Goal: Find specific page/section: Find specific page/section

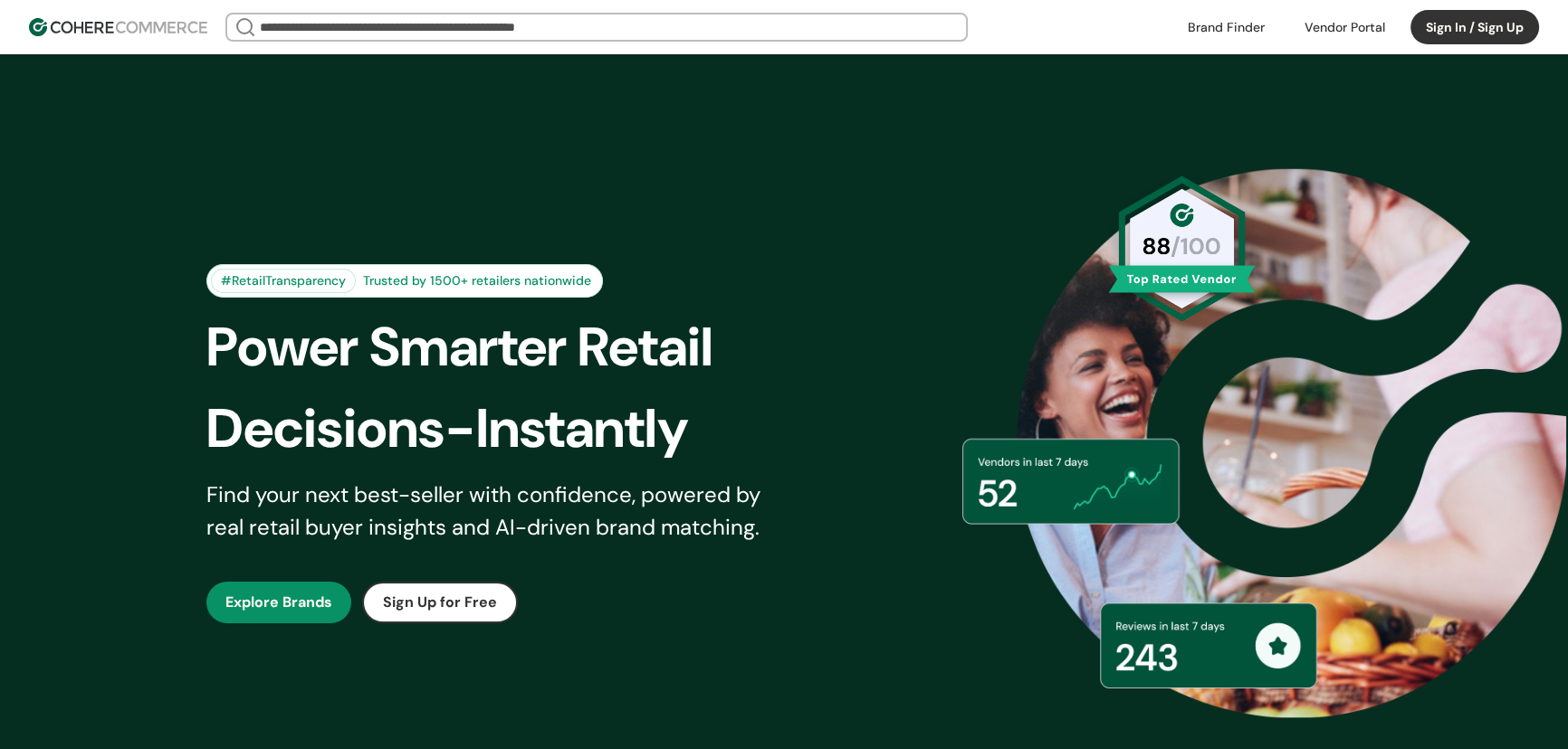
click at [587, 26] on input "search" at bounding box center [596, 27] width 680 height 25
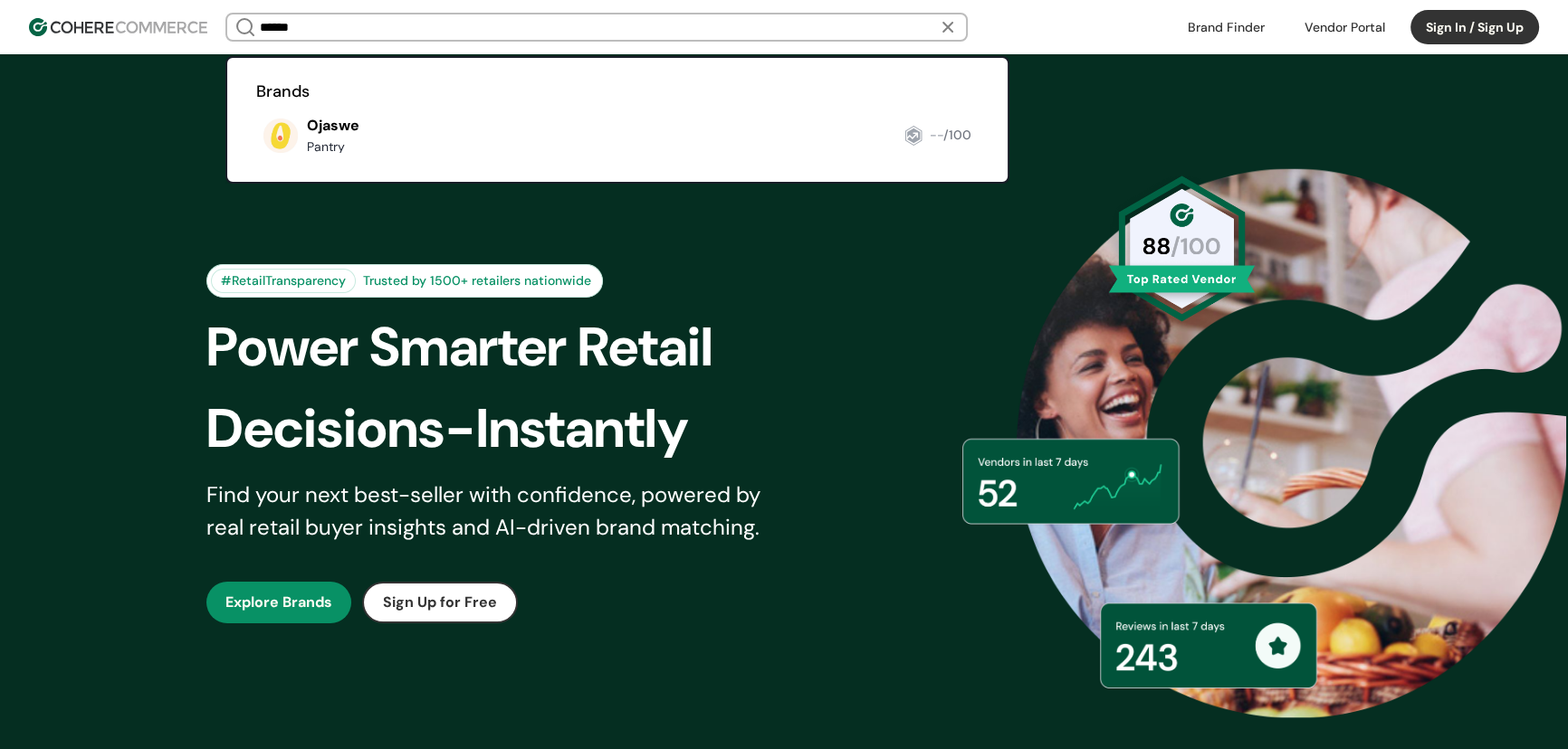
type input "******"
click at [256, 161] on link at bounding box center [256, 161] width 0 height 0
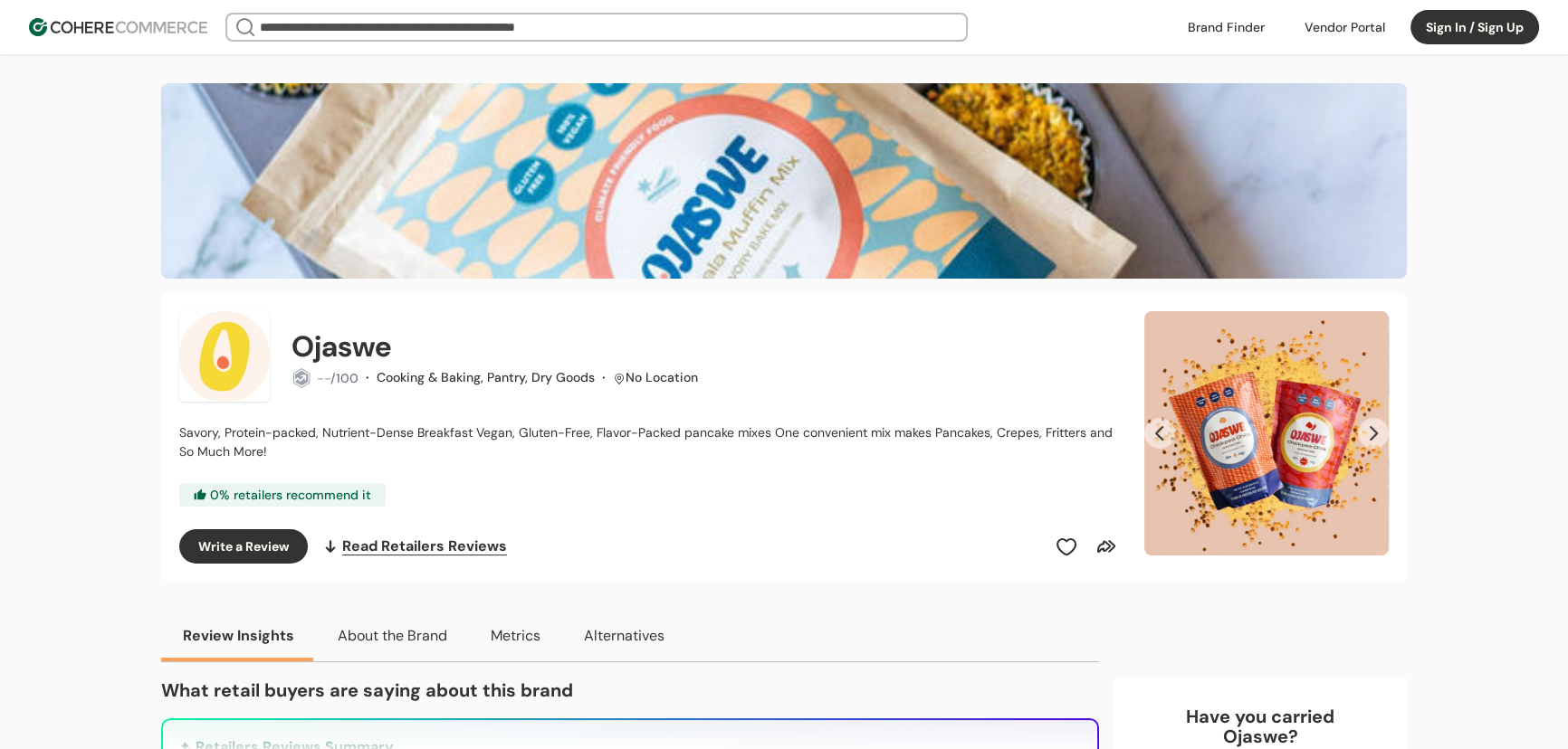
click at [1367, 433] on button "Next Slide" at bounding box center [1373, 433] width 31 height 31
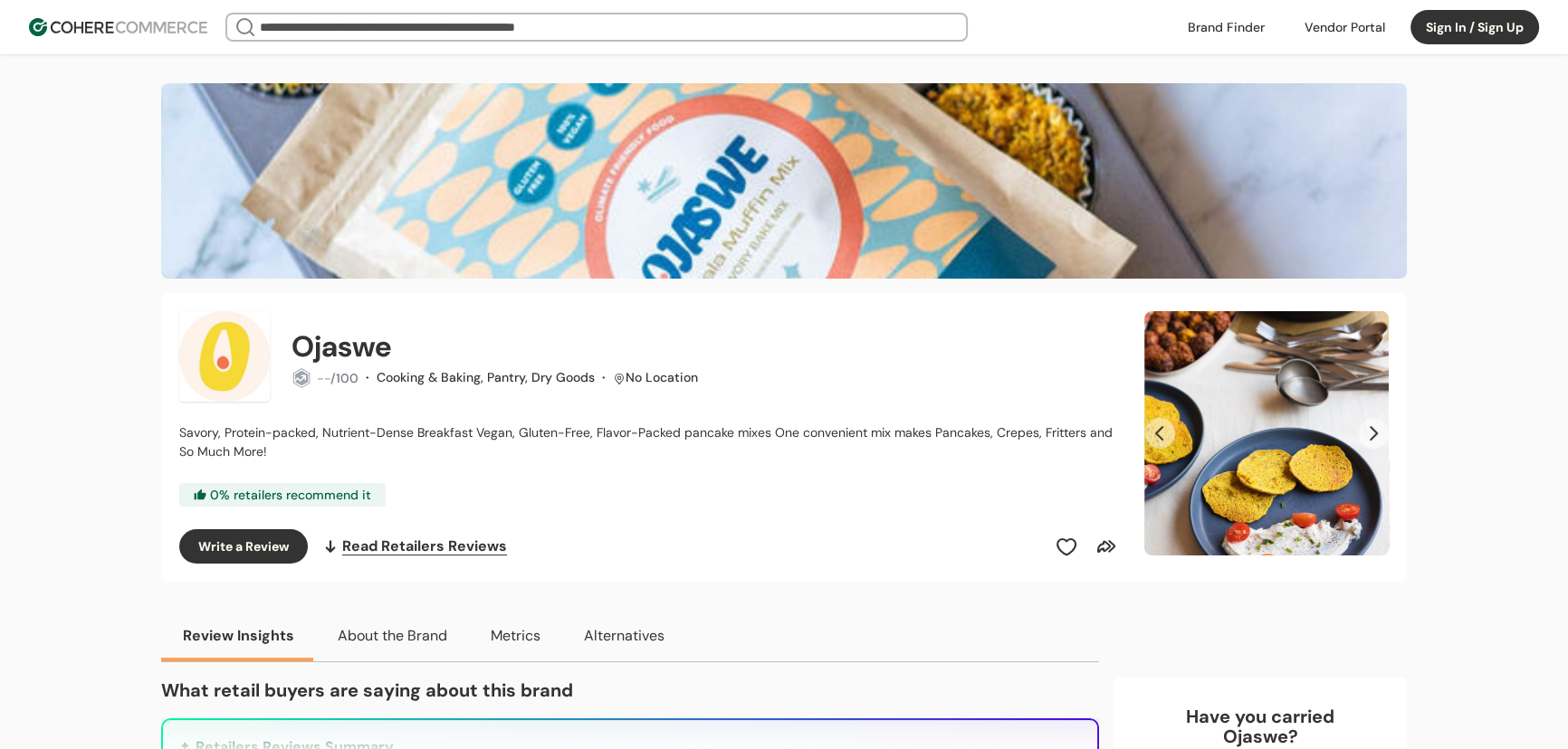
click at [1367, 433] on button "Next Slide" at bounding box center [1373, 433] width 31 height 31
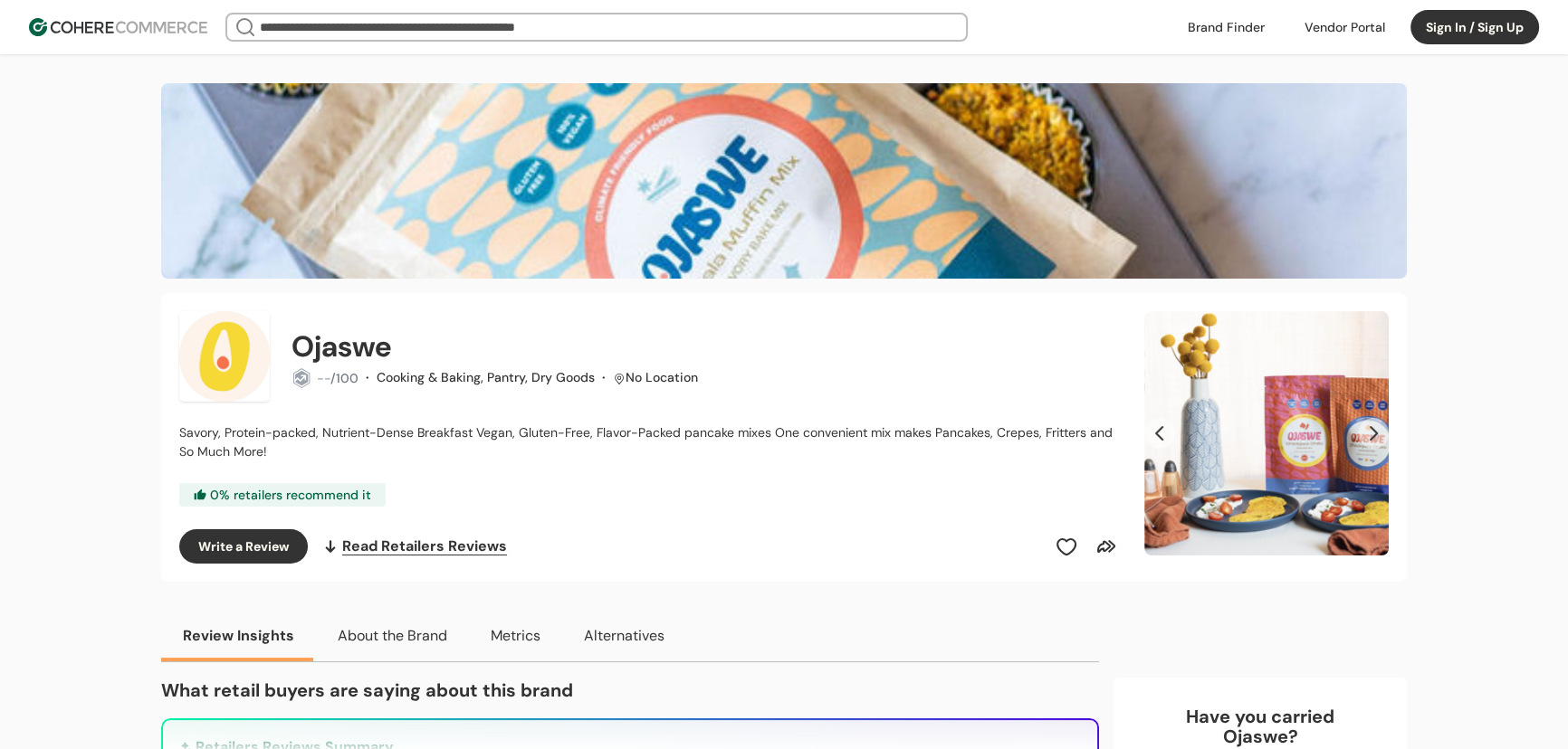
click at [1367, 433] on button "Next Slide" at bounding box center [1373, 433] width 31 height 31
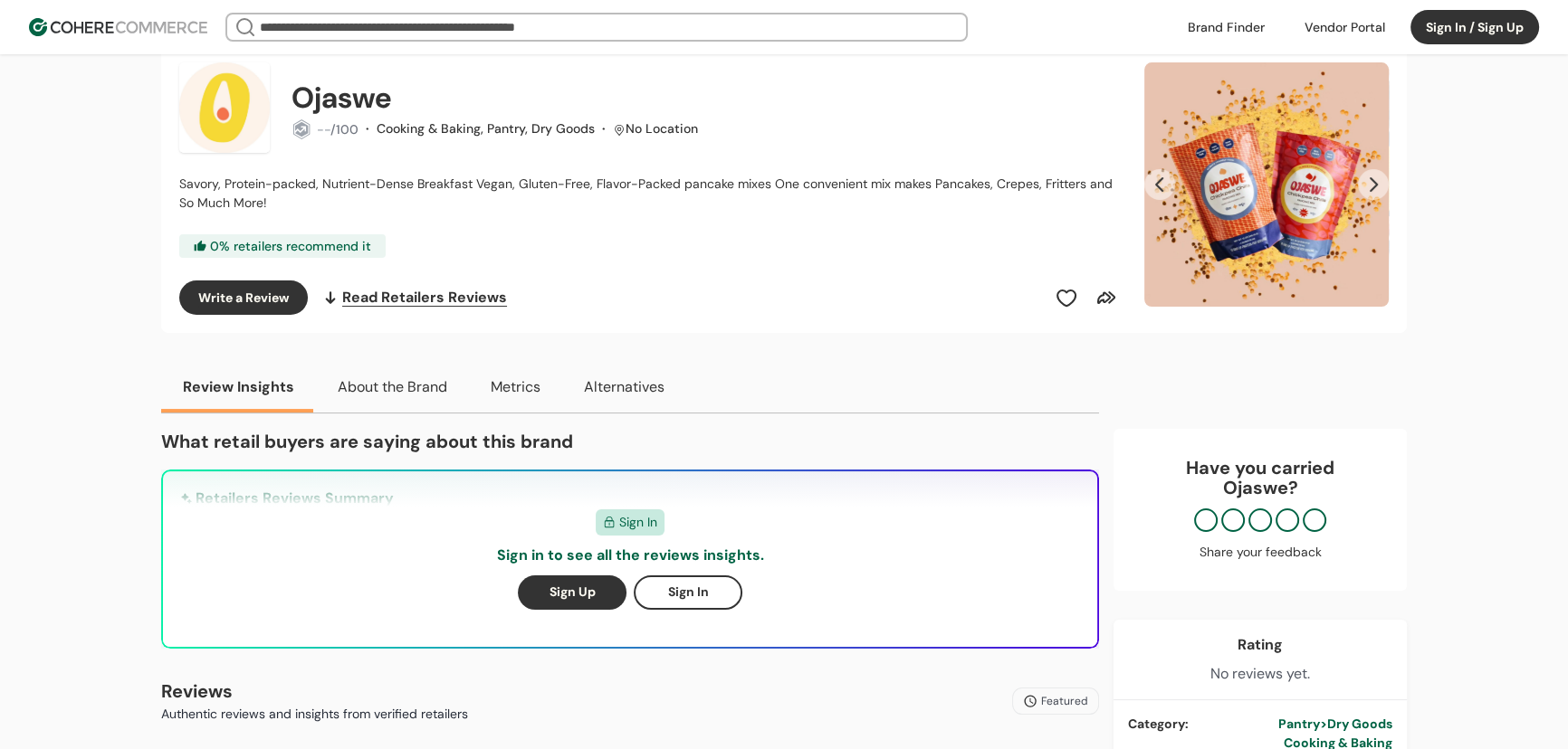
scroll to position [329, 0]
